Goal: Information Seeking & Learning: Learn about a topic

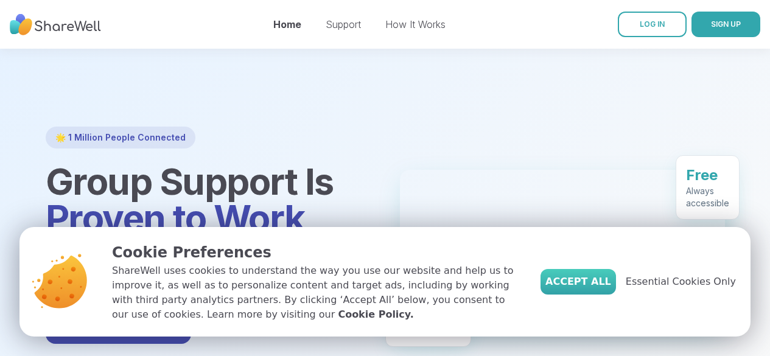
click at [602, 283] on span "Accept All" at bounding box center [579, 282] width 66 height 15
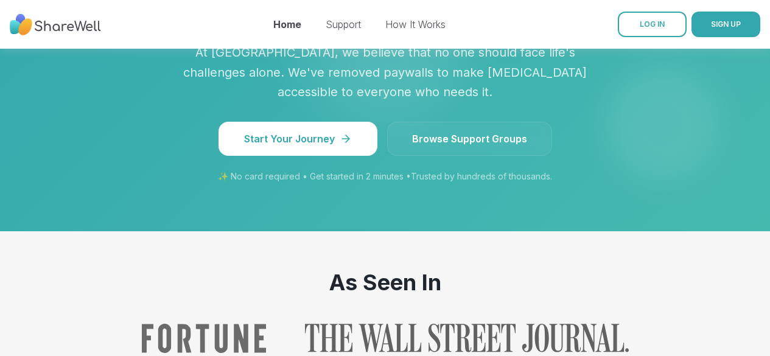
scroll to position [1192, 0]
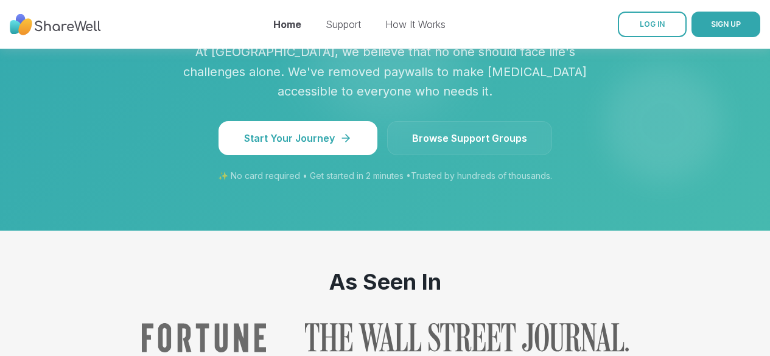
click at [404, 16] on div "Home Support How It Works" at bounding box center [359, 24] width 172 height 34
click at [418, 21] on link "How It Works" at bounding box center [416, 24] width 60 height 12
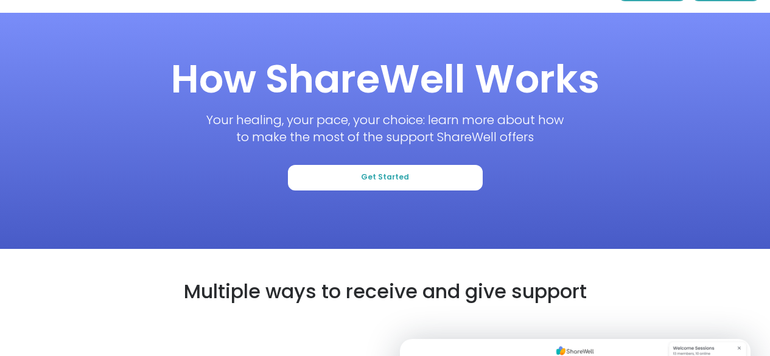
scroll to position [14, 0]
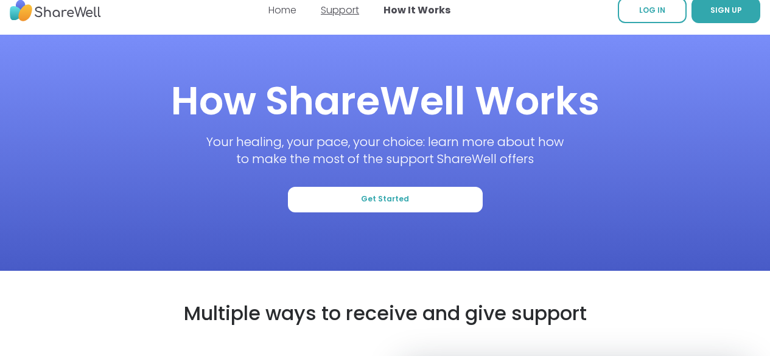
click at [337, 12] on link "Support" at bounding box center [340, 10] width 38 height 14
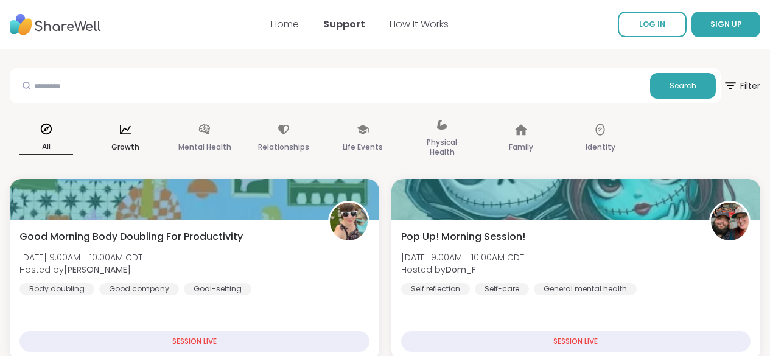
click at [139, 142] on p "Growth" at bounding box center [125, 147] width 28 height 15
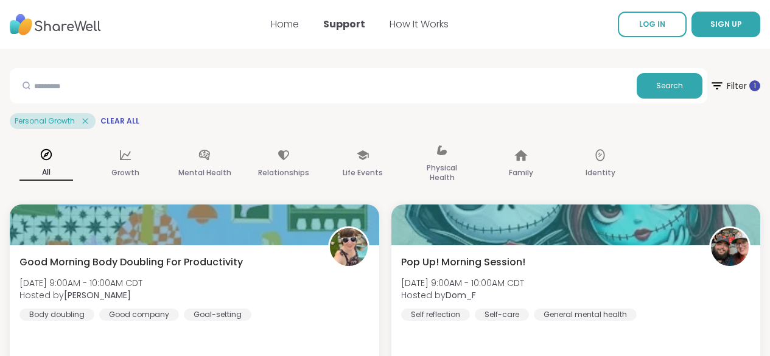
click at [91, 121] on icon at bounding box center [85, 121] width 11 height 11
